Goal: Find specific page/section: Find specific page/section

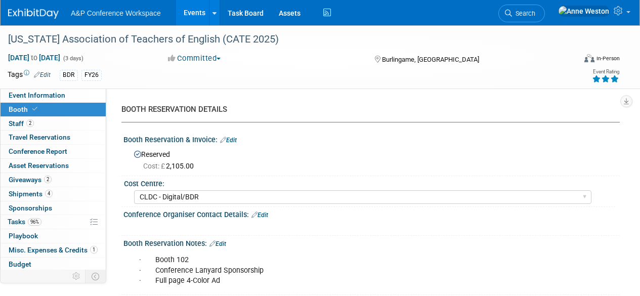
select select "CLDC - Digital/BDR"
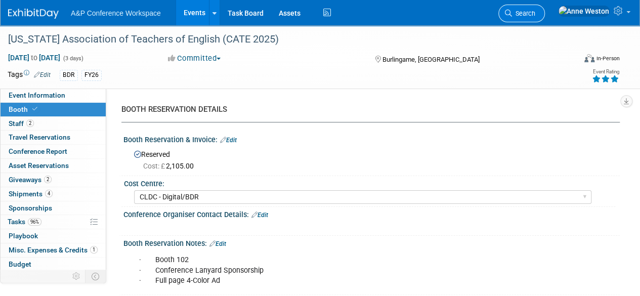
click at [536, 10] on span "Search" at bounding box center [523, 14] width 23 height 8
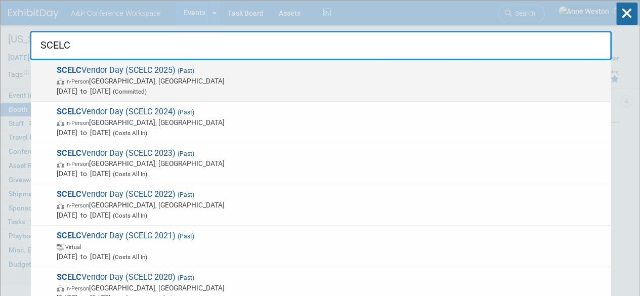
type input "SCELC"
click at [134, 72] on span "SCELC Vendor Day (SCELC 2025) (Past) In-Person [GEOGRAPHIC_DATA], [GEOGRAPHIC_D…" at bounding box center [330, 80] width 552 height 31
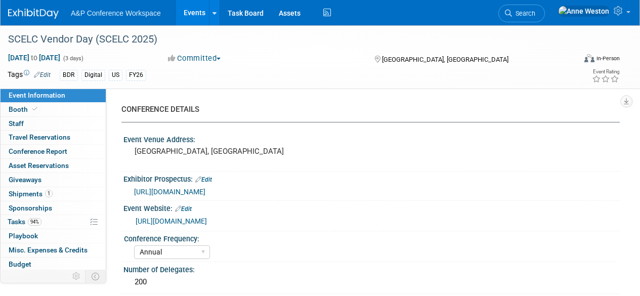
select select "Annual"
select select "Level 2"
select select "In-Person Booth"
select select "Libraries"
select select "Bloomsbury Digital Resources"
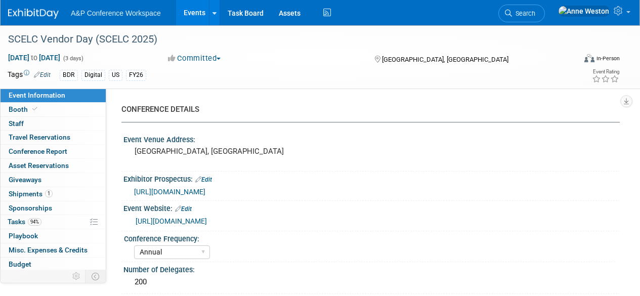
select select "[PERSON_NAME]"
select select "[PERSON_NAME] [PERSON_NAME]"
select select "BDR Product Awareness and Trial Generation​"
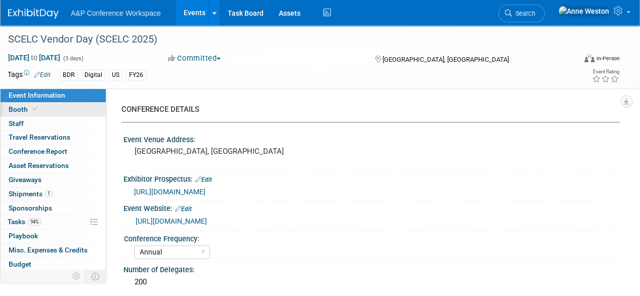
click at [47, 109] on link "Booth" at bounding box center [53, 110] width 105 height 14
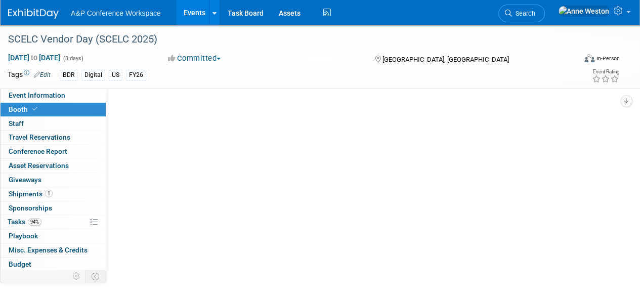
select select "DIGI"
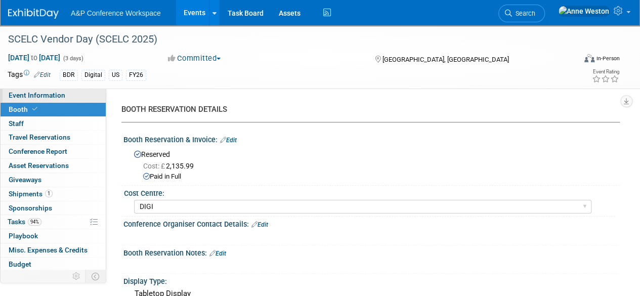
click at [47, 93] on span "Event Information" at bounding box center [37, 95] width 57 height 8
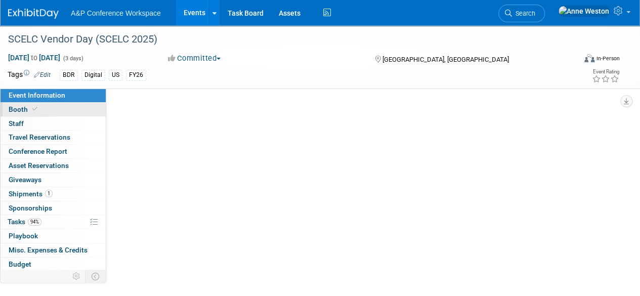
select select "Annual"
select select "Level 2"
select select "In-Person Booth"
select select "Libraries"
select select "Bloomsbury Digital Resources"
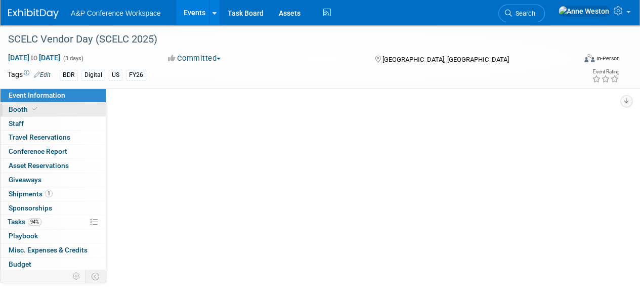
select select "[PERSON_NAME]"
select select "[PERSON_NAME] [PERSON_NAME]"
select select "BDR Product Awareness and Trial Generation​"
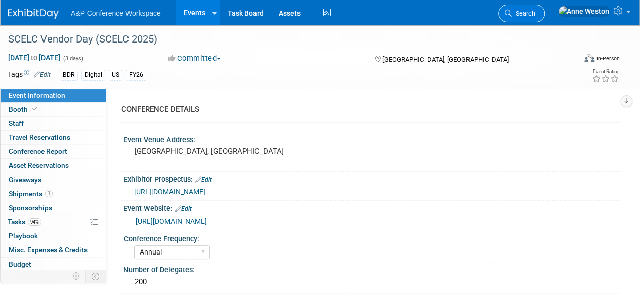
click at [545, 7] on link "Search" at bounding box center [522, 14] width 47 height 18
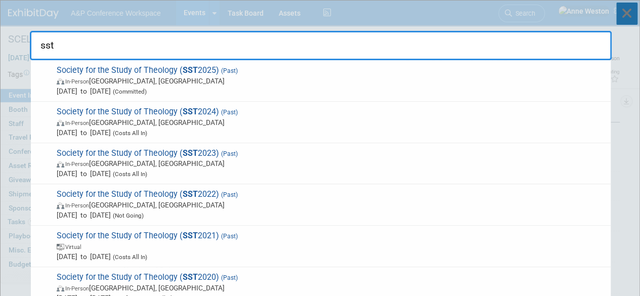
type input "sst"
click at [627, 9] on icon at bounding box center [627, 14] width 21 height 22
